Goal: Information Seeking & Learning: Learn about a topic

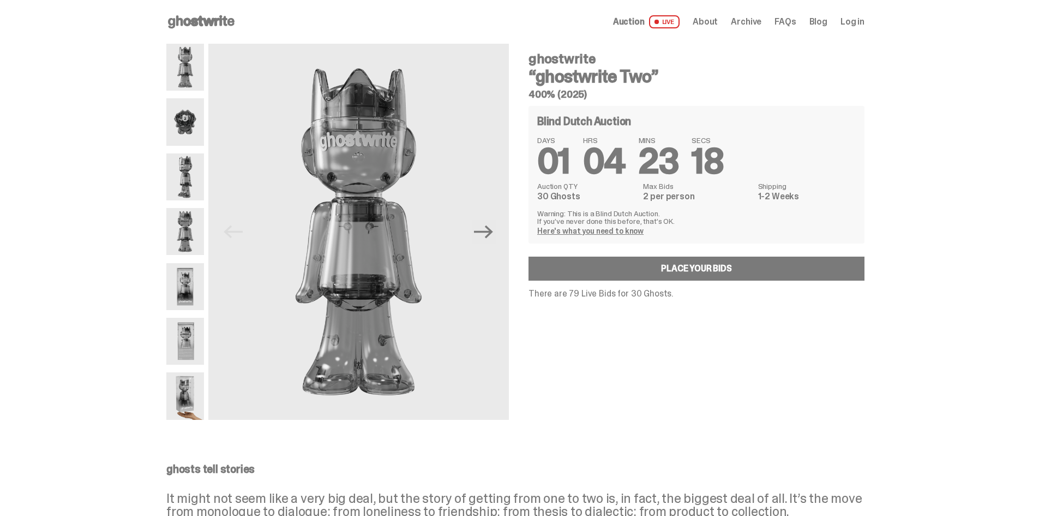
drag, startPoint x: 234, startPoint y: -42, endPoint x: 231, endPoint y: -47, distance: 6.1
click at [219, 22] on use at bounding box center [201, 21] width 67 height 13
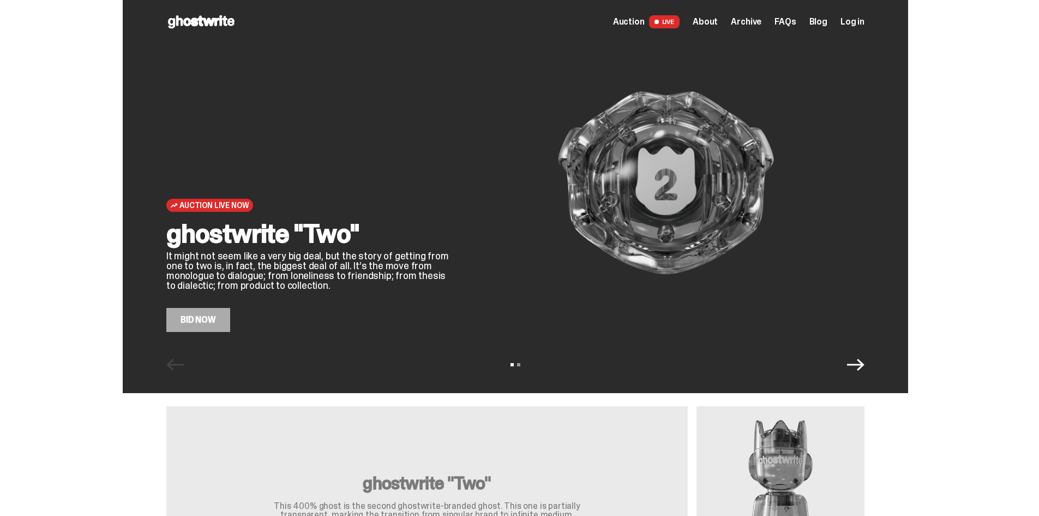
click at [211, 319] on link "Bid Now" at bounding box center [198, 320] width 64 height 24
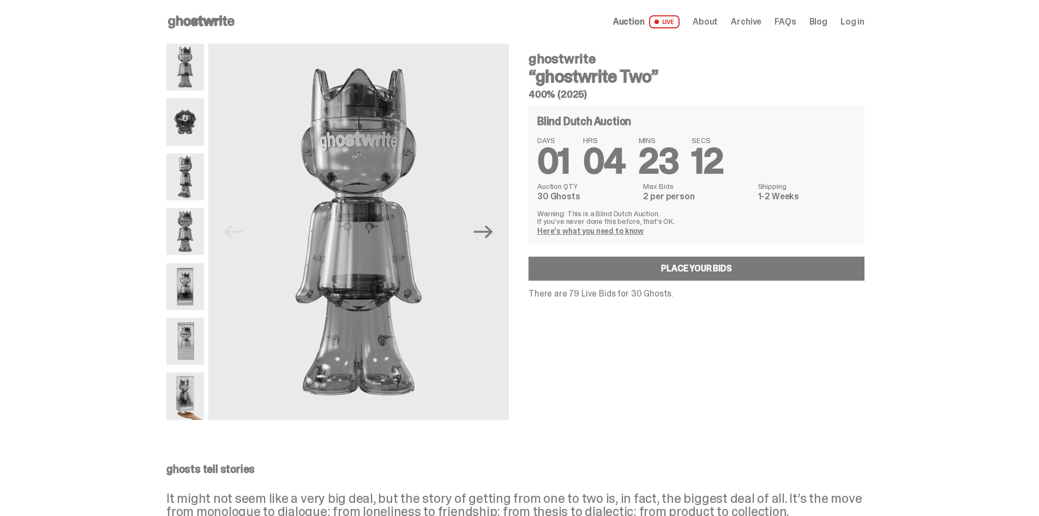
drag, startPoint x: 556, startPoint y: 196, endPoint x: 611, endPoint y: 199, distance: 54.6
click at [605, 199] on dd "30 Ghosts" at bounding box center [586, 196] width 99 height 9
click at [611, 199] on dd "30 Ghosts" at bounding box center [586, 196] width 99 height 9
drag, startPoint x: 632, startPoint y: 197, endPoint x: 712, endPoint y: 196, distance: 80.2
click at [712, 196] on div "Auction QTY 30 Ghosts Max Bids 2 per person Shipping 1-2 Weeks" at bounding box center [696, 191] width 319 height 19
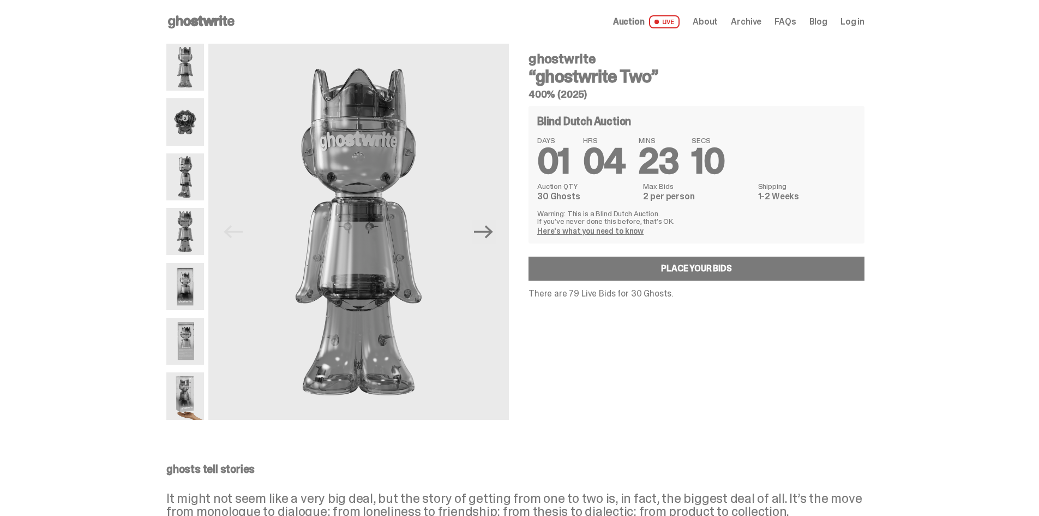
click at [712, 196] on dd "2 per person" at bounding box center [697, 196] width 108 height 9
click at [570, 231] on link "Here's what you need to know" at bounding box center [590, 231] width 106 height 10
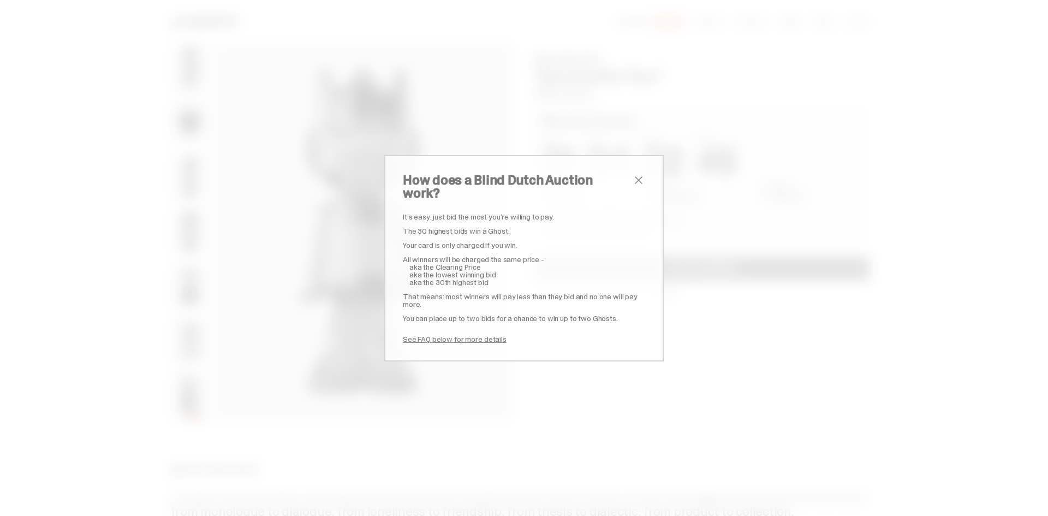
click at [680, 225] on div "How does a Blind Dutch Auction work? It’s easy: just bid the most you’re willin…" at bounding box center [524, 258] width 1048 height 516
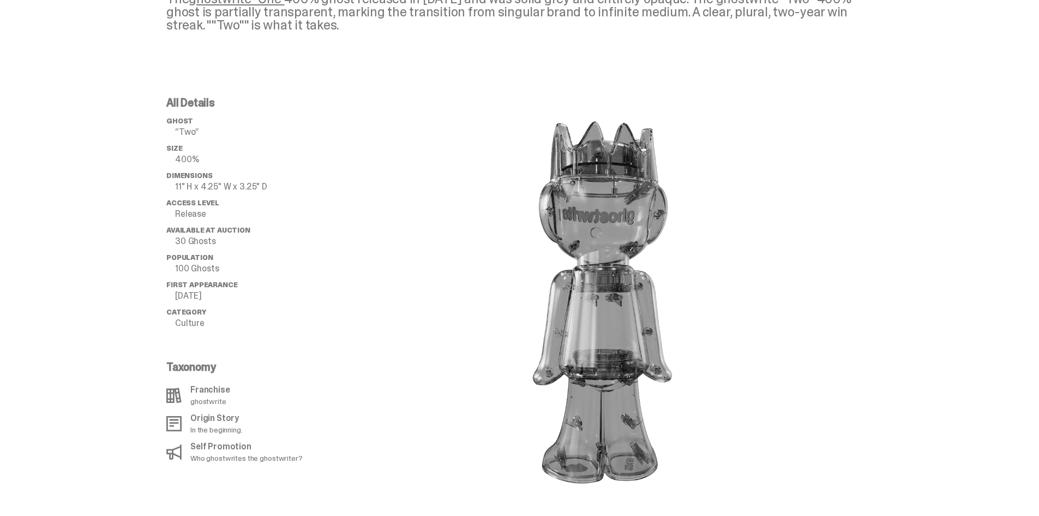
scroll to position [636, 0]
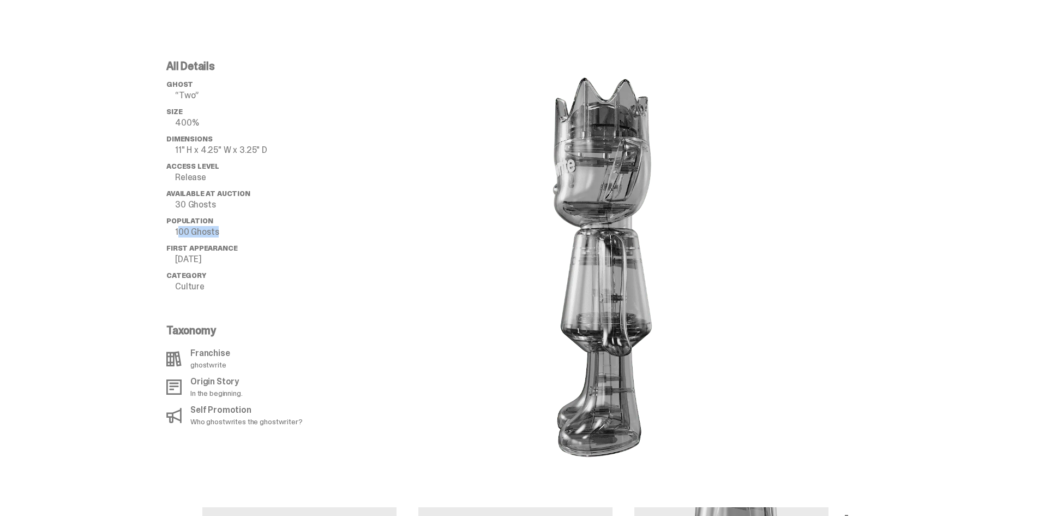
drag, startPoint x: 183, startPoint y: 216, endPoint x: 220, endPoint y: 215, distance: 37.6
click at [220, 228] on p "100 Ghosts" at bounding box center [258, 232] width 166 height 9
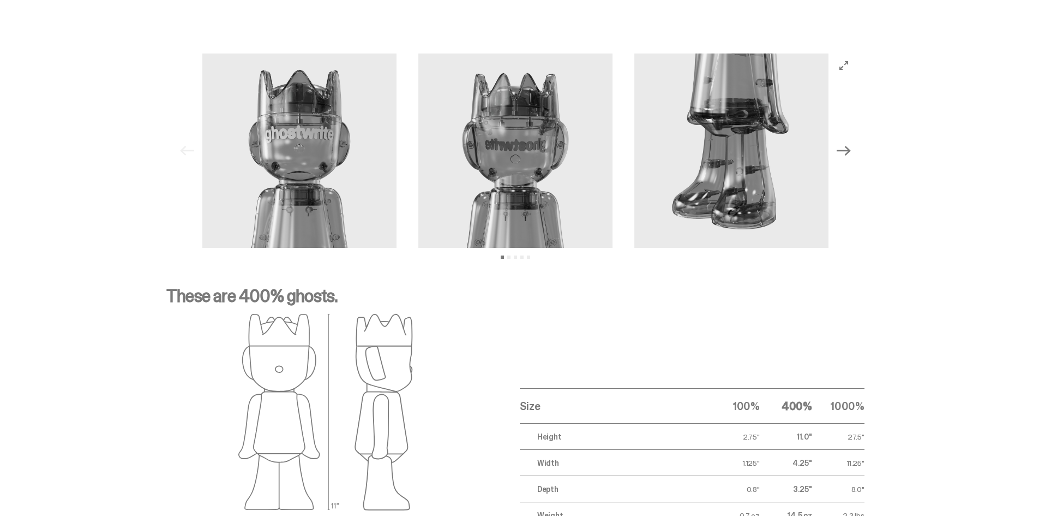
drag, startPoint x: 345, startPoint y: 321, endPoint x: 341, endPoint y: 374, distance: 53.6
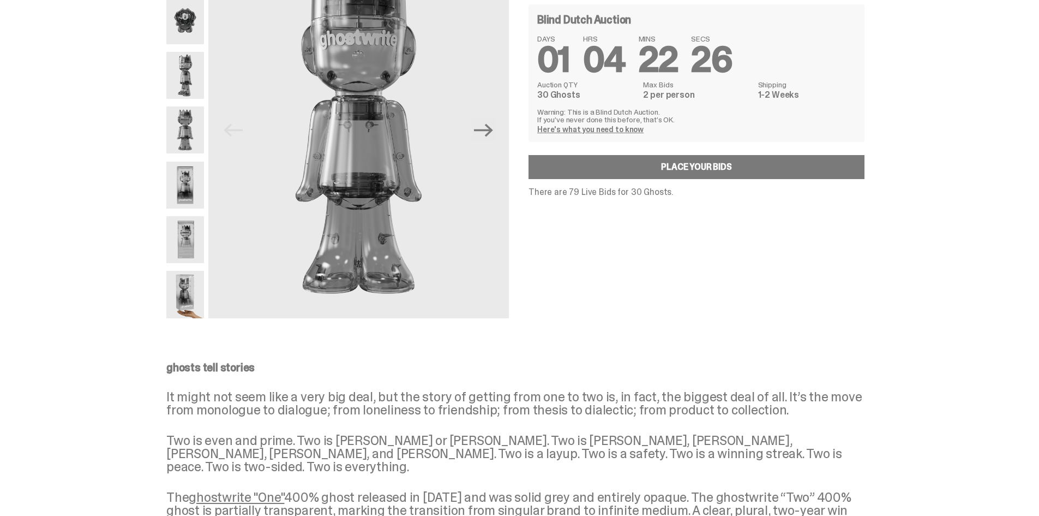
scroll to position [0, 0]
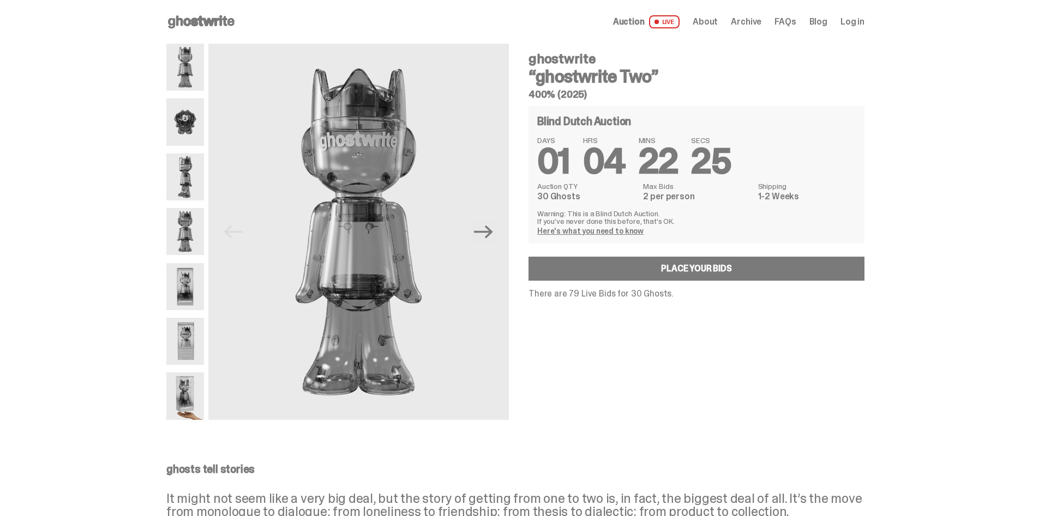
click at [641, 22] on span "Auction" at bounding box center [629, 21] width 32 height 9
click at [748, 25] on span "Archive" at bounding box center [746, 21] width 31 height 9
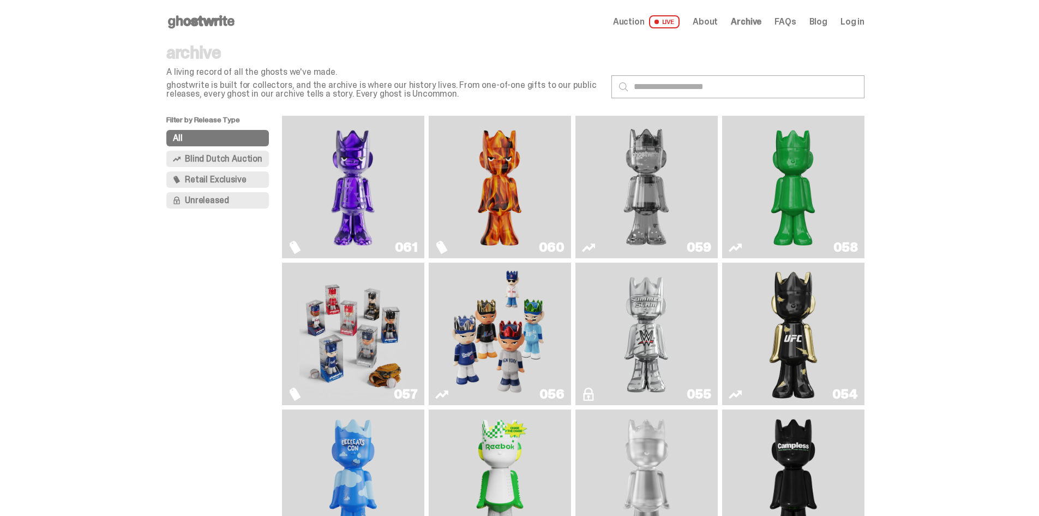
scroll to position [454, 0]
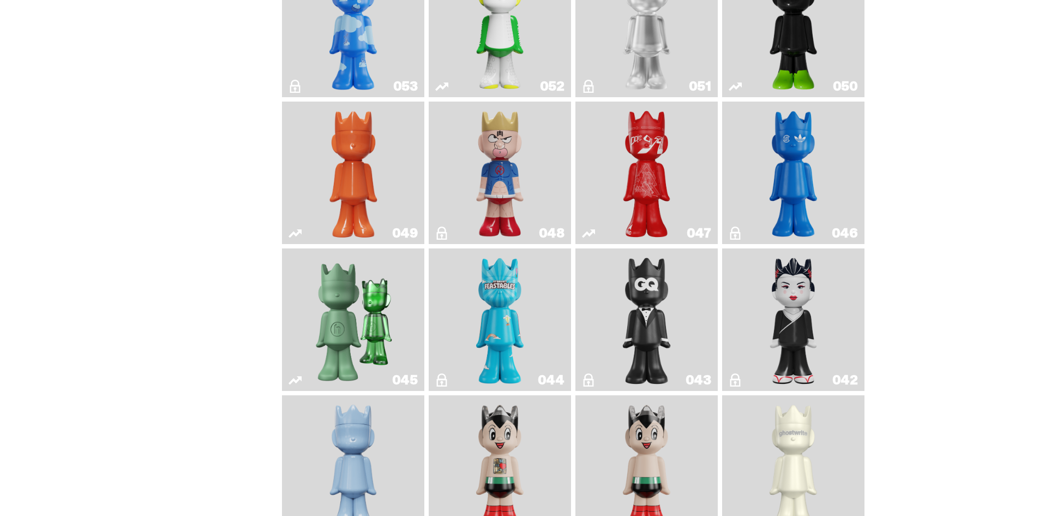
click at [510, 306] on img "Feastables" at bounding box center [500, 320] width 58 height 134
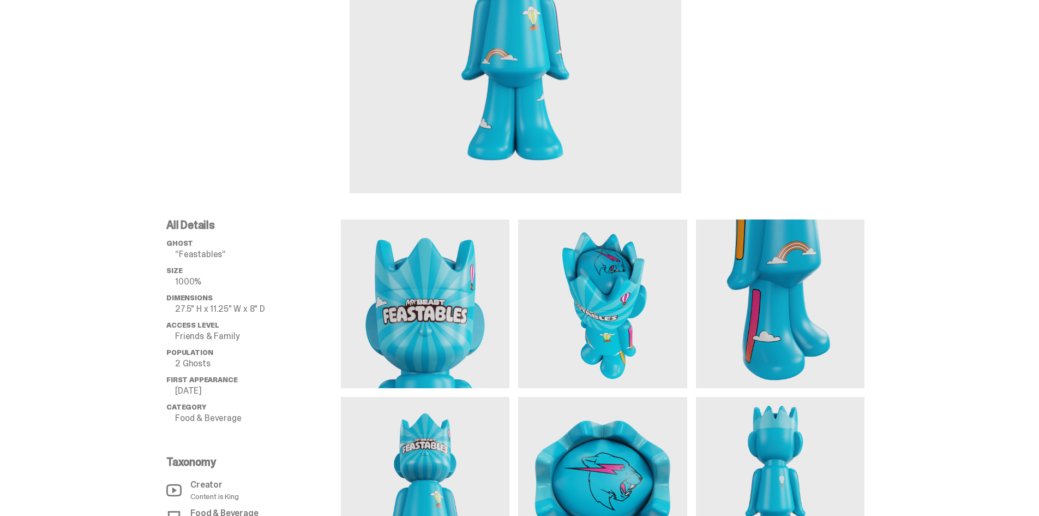
scroll to position [182, 0]
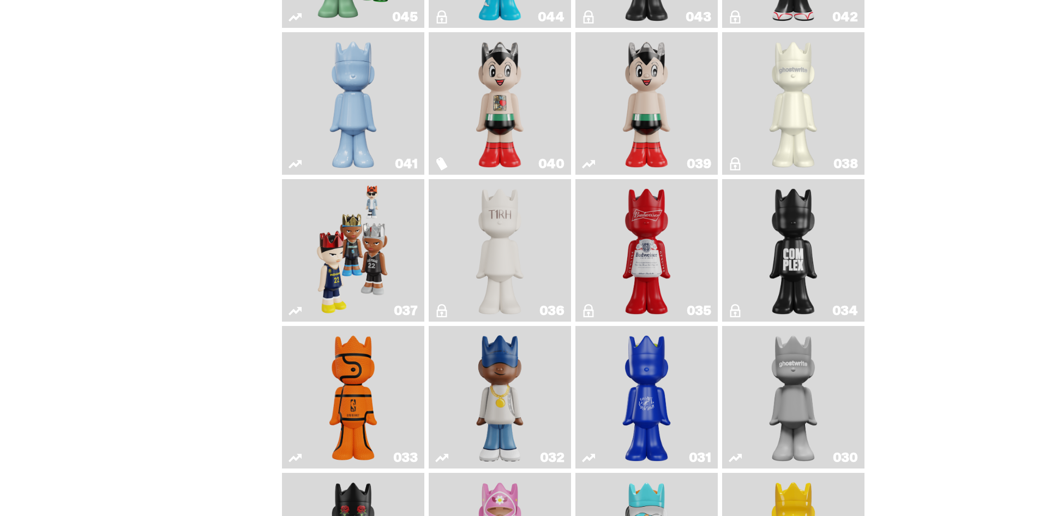
scroll to position [818, 0]
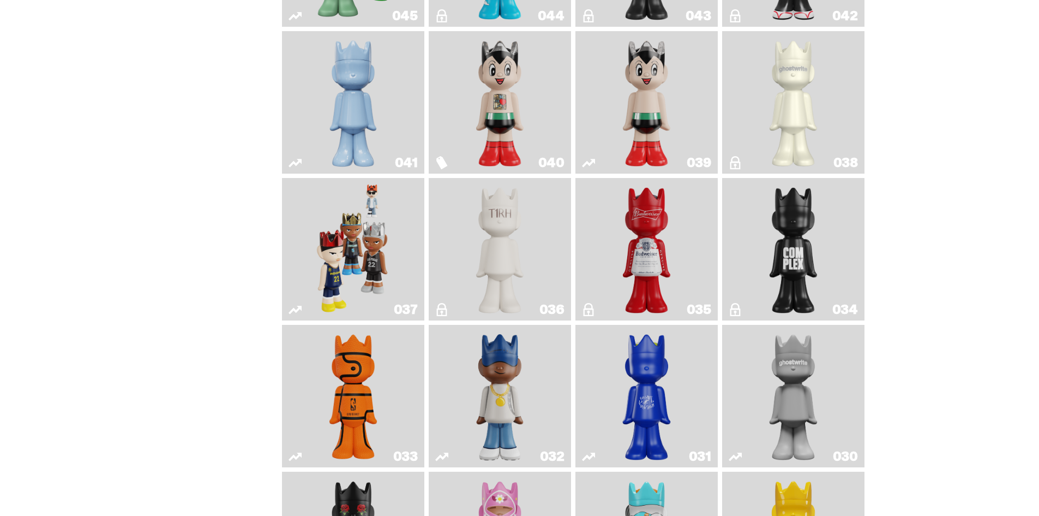
click at [660, 268] on img "The King of ghosts" at bounding box center [647, 249] width 58 height 134
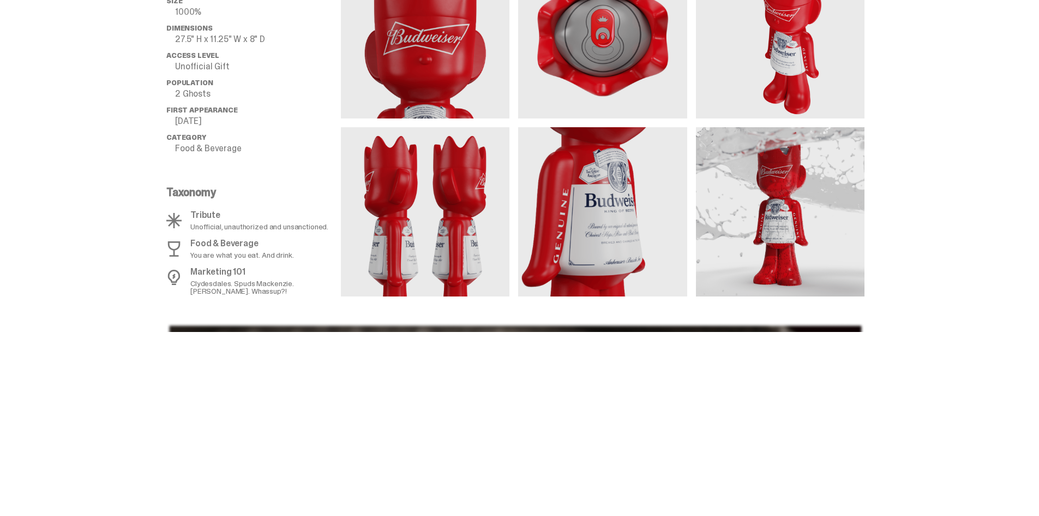
scroll to position [390, 0]
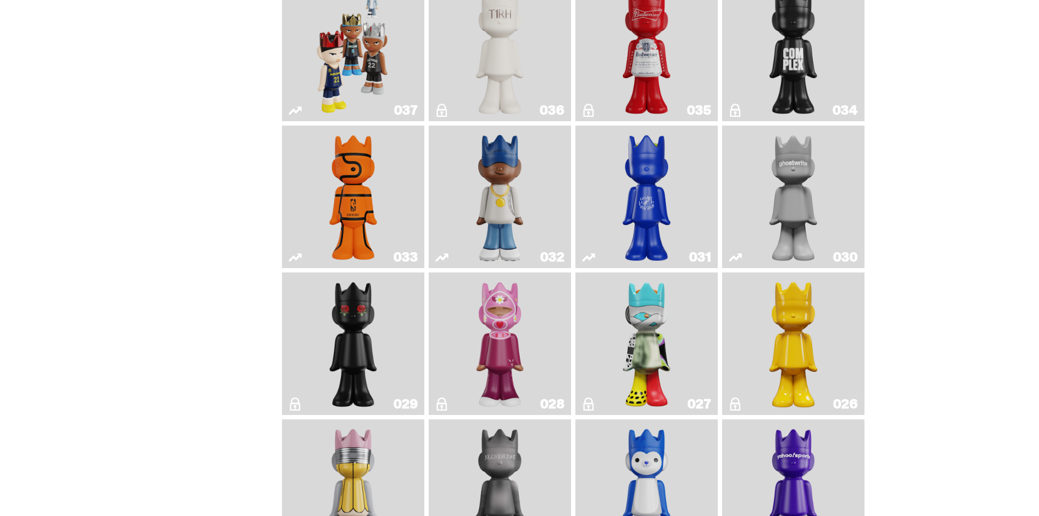
scroll to position [1182, 0]
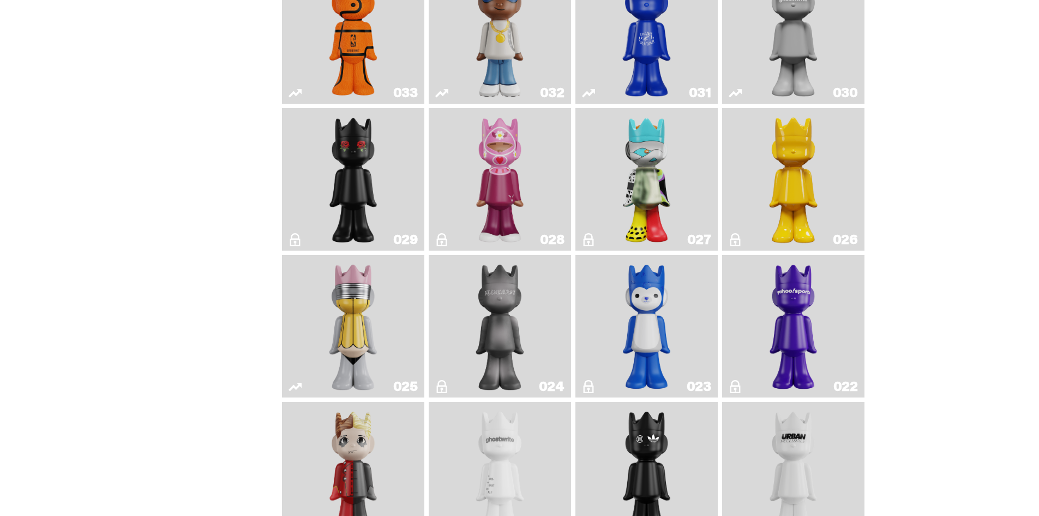
click at [340, 392] on img "No. 2 Pencil" at bounding box center [353, 326] width 75 height 134
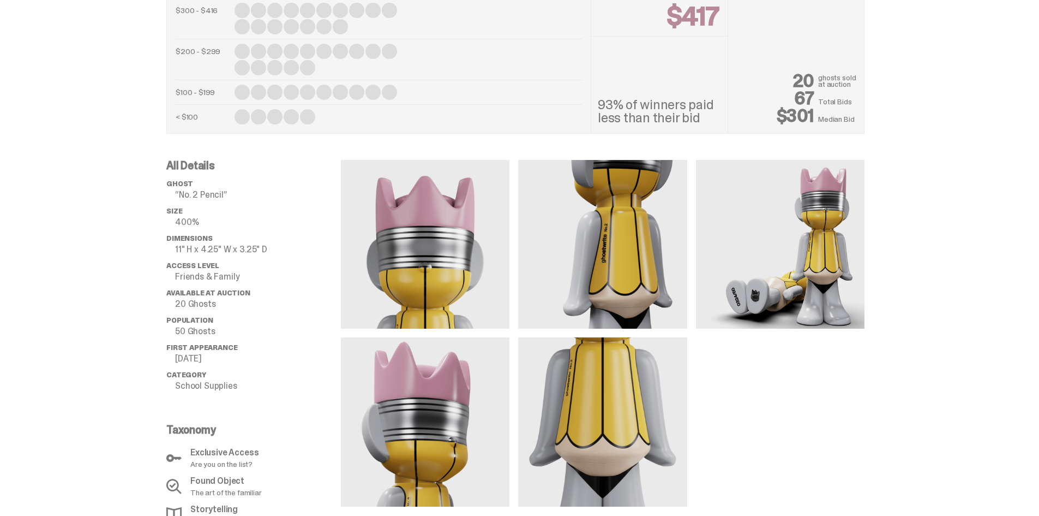
scroll to position [636, 0]
